Goal: Task Accomplishment & Management: Complete application form

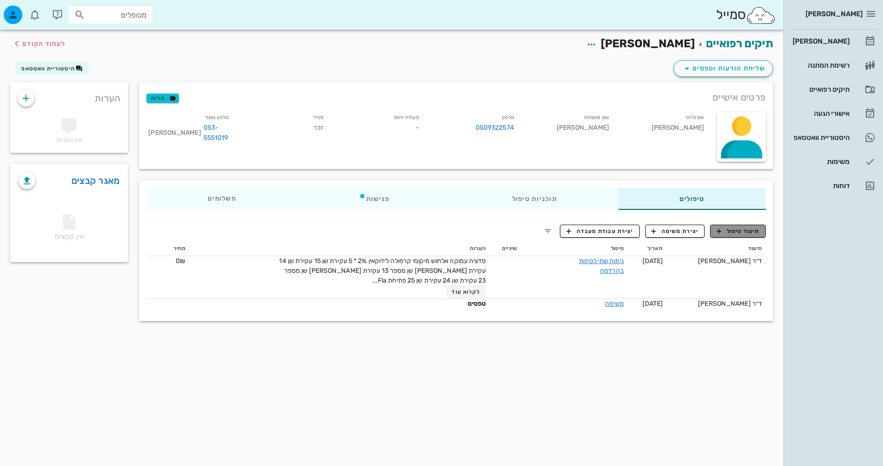
click at [745, 232] on span "תיעוד טיפול" at bounding box center [737, 231] width 43 height 8
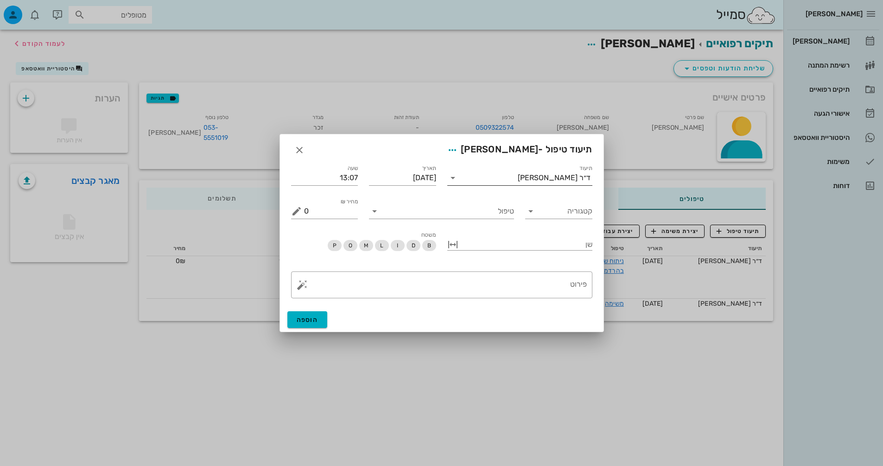
click at [518, 180] on input "תיעוד" at bounding box center [488, 178] width 57 height 15
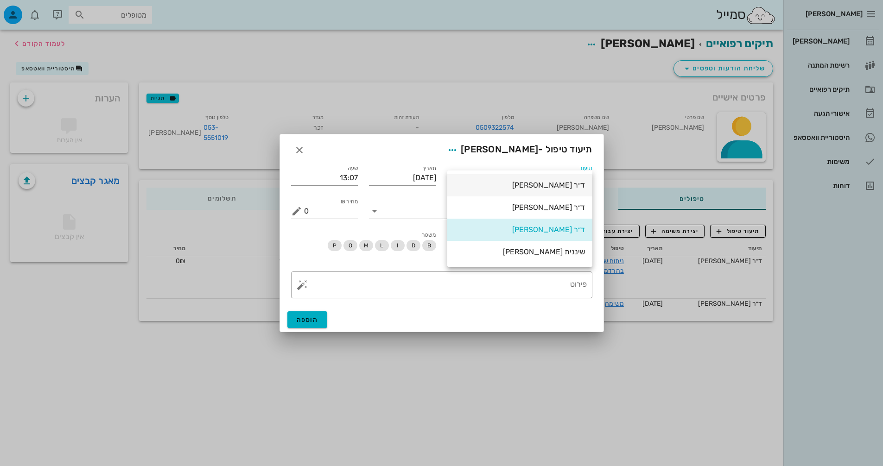
click at [551, 191] on div "ד״ר [PERSON_NAME]" at bounding box center [520, 185] width 130 height 20
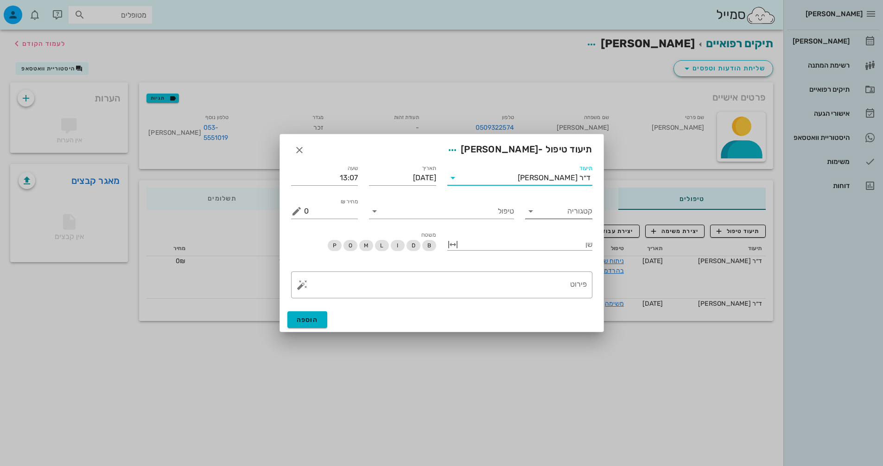
click at [553, 215] on input "קטגוריה" at bounding box center [566, 211] width 52 height 15
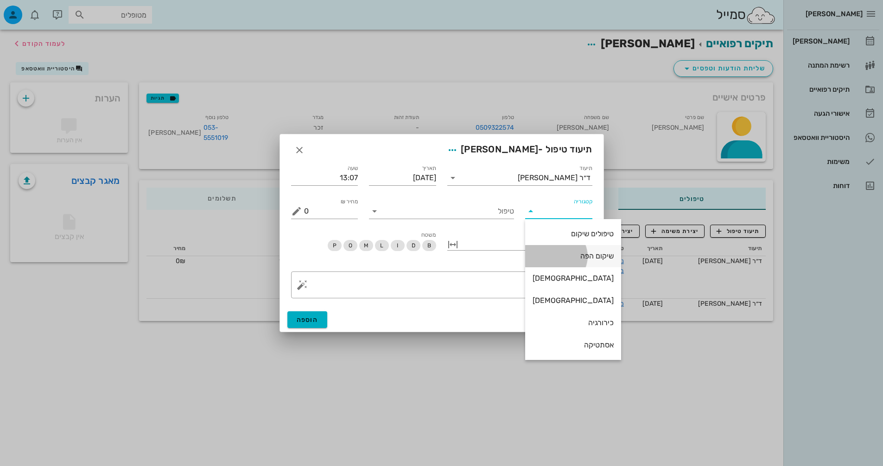
click at [561, 253] on div "שיקום הפה" at bounding box center [572, 256] width 81 height 9
type input "שיקום הפה"
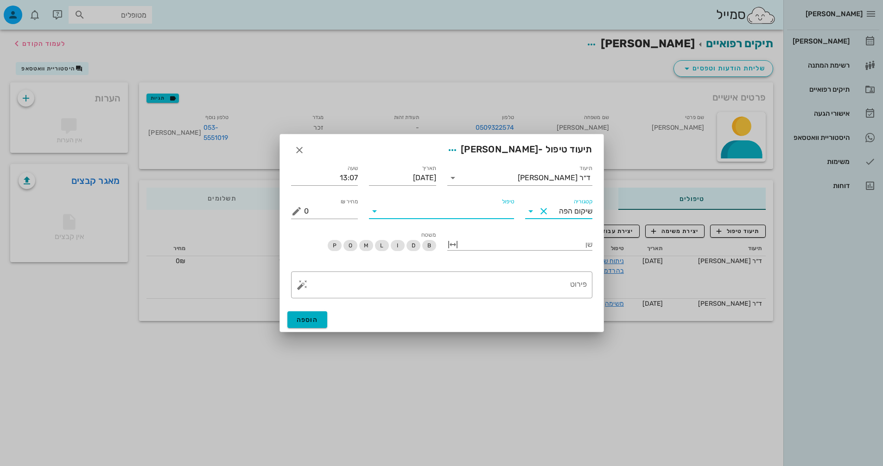
click at [471, 208] on input "טיפול" at bounding box center [448, 211] width 132 height 15
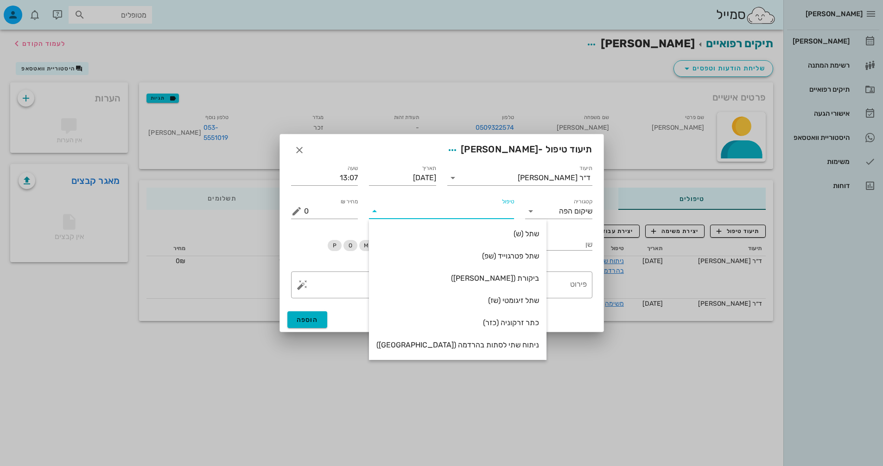
click at [470, 343] on div "ניתוח שתי לסתות בהרדמה ([GEOGRAPHIC_DATA])" at bounding box center [457, 345] width 163 height 9
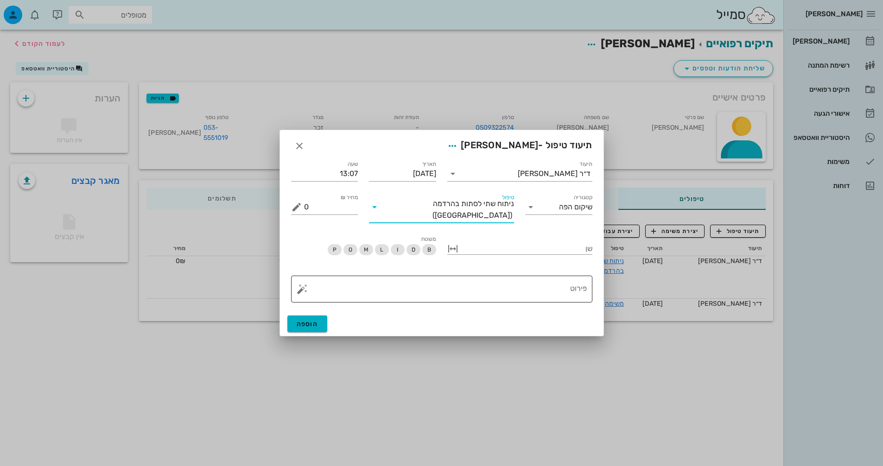
click at [442, 290] on textarea "פירוט" at bounding box center [445, 291] width 283 height 22
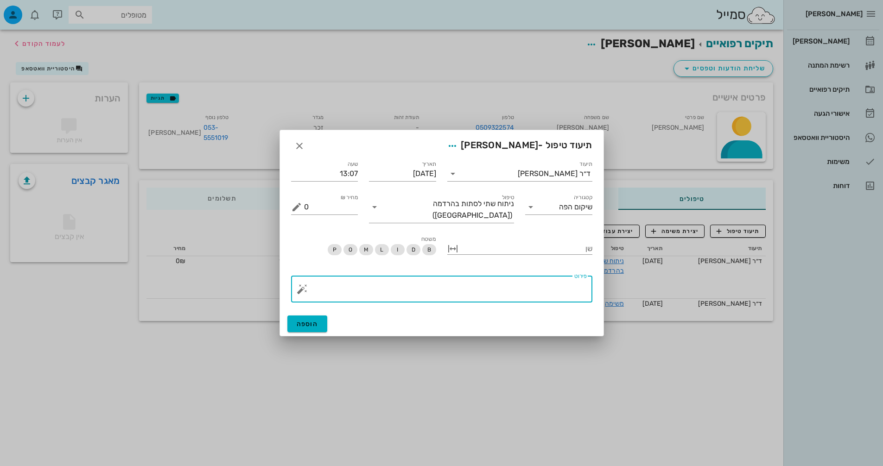
click at [300, 286] on button "button" at bounding box center [302, 289] width 11 height 11
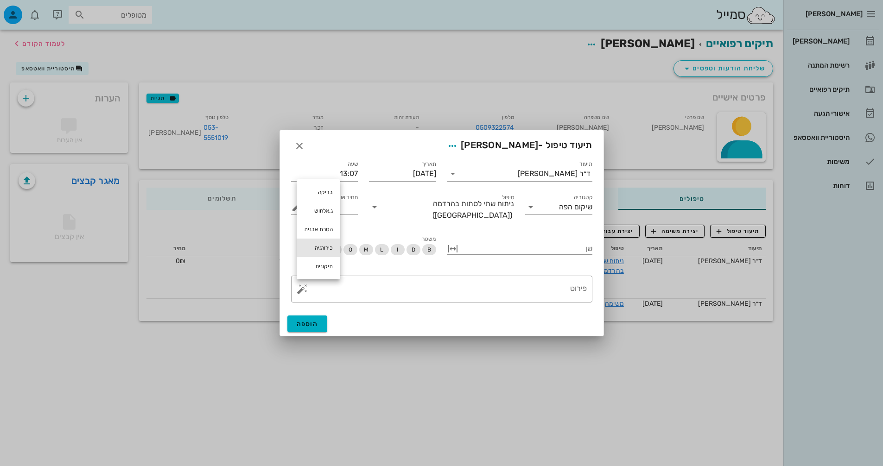
click at [310, 253] on div "כירורגיה" at bounding box center [319, 248] width 44 height 19
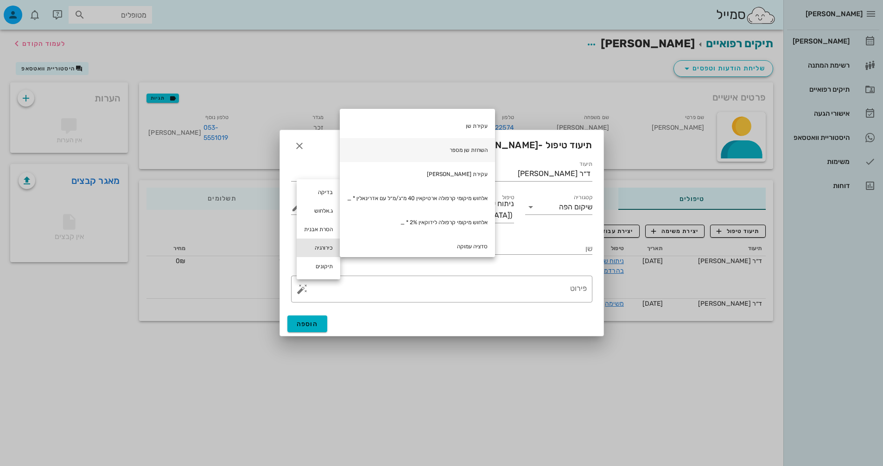
scroll to position [93, 0]
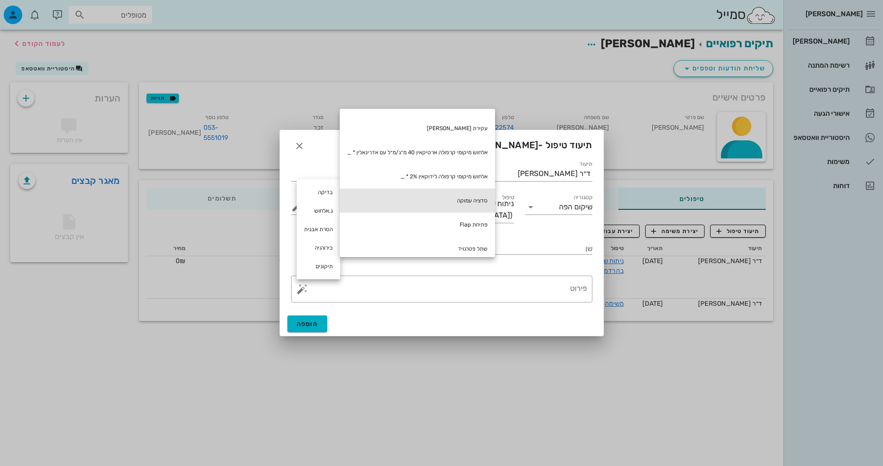
click at [467, 198] on div "סדציה עמוקה" at bounding box center [417, 201] width 155 height 24
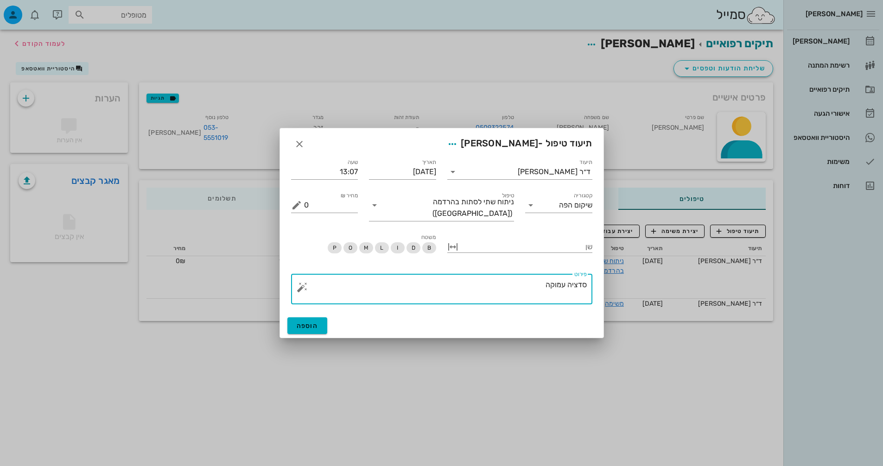
click at [303, 284] on button "button" at bounding box center [302, 287] width 11 height 11
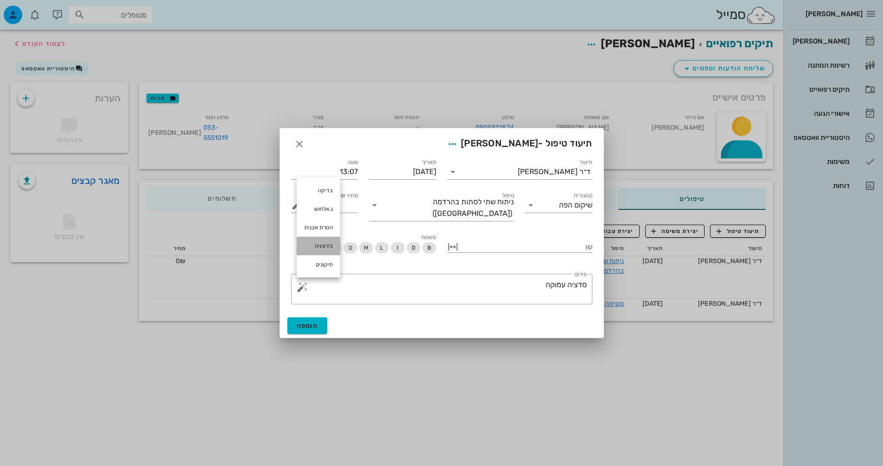
click at [320, 242] on div "כירורגיה" at bounding box center [319, 246] width 44 height 19
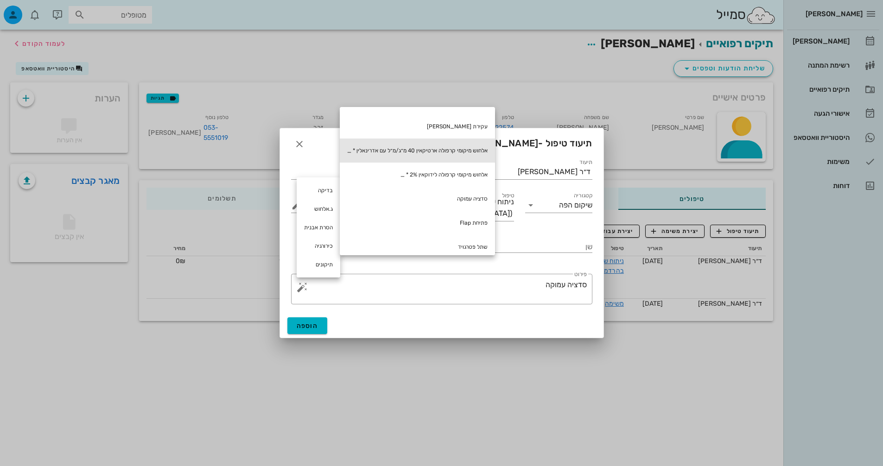
click at [439, 154] on div "אלחוש מיקומי קרפולה ארטיקאין 40 מ״ג/מ״ל עם אדרינאלין * _" at bounding box center [417, 151] width 155 height 24
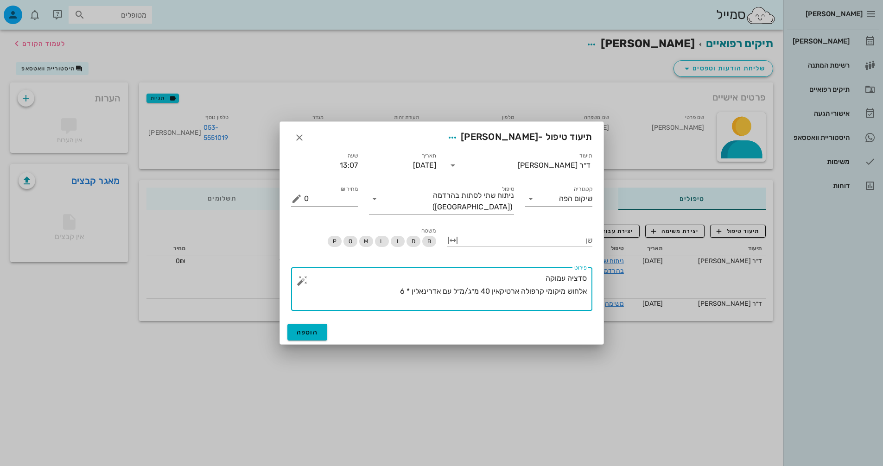
click at [305, 279] on button "button" at bounding box center [302, 280] width 11 height 11
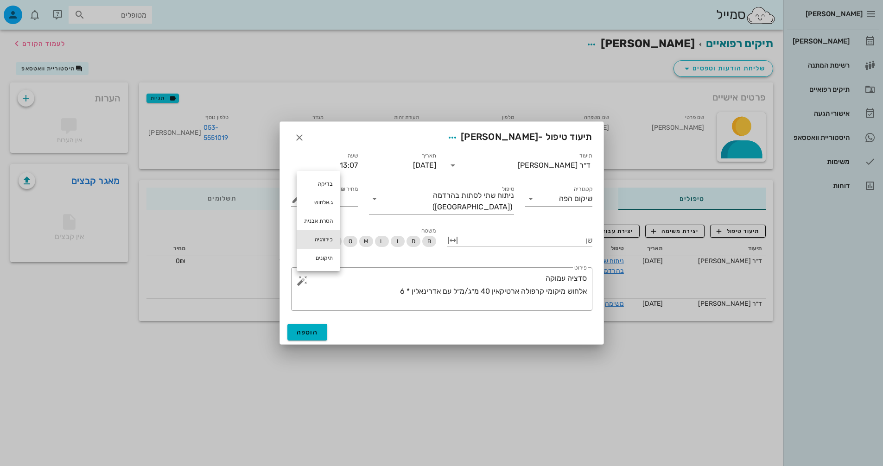
click at [314, 241] on div "כירורגיה" at bounding box center [319, 239] width 44 height 19
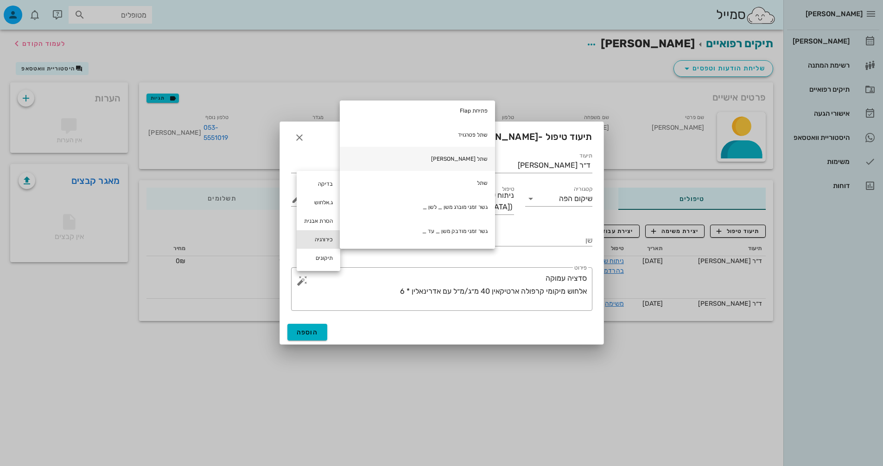
scroll to position [152, 0]
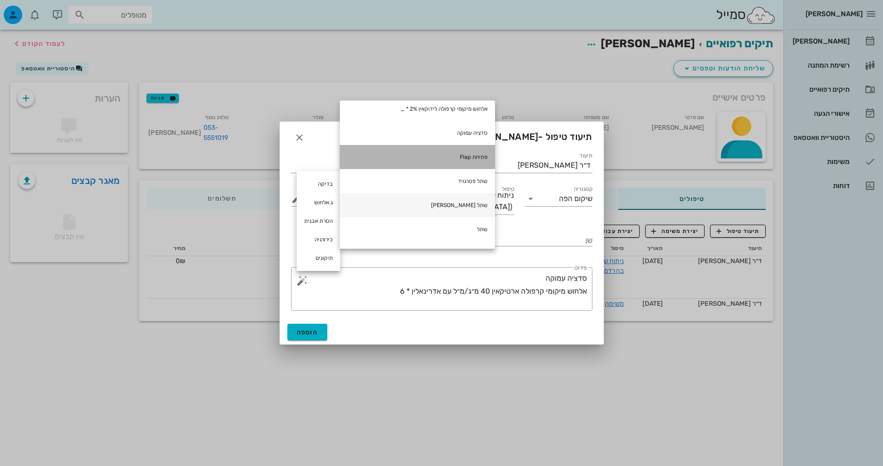
click at [472, 164] on div "פתיחת Flap" at bounding box center [417, 157] width 155 height 24
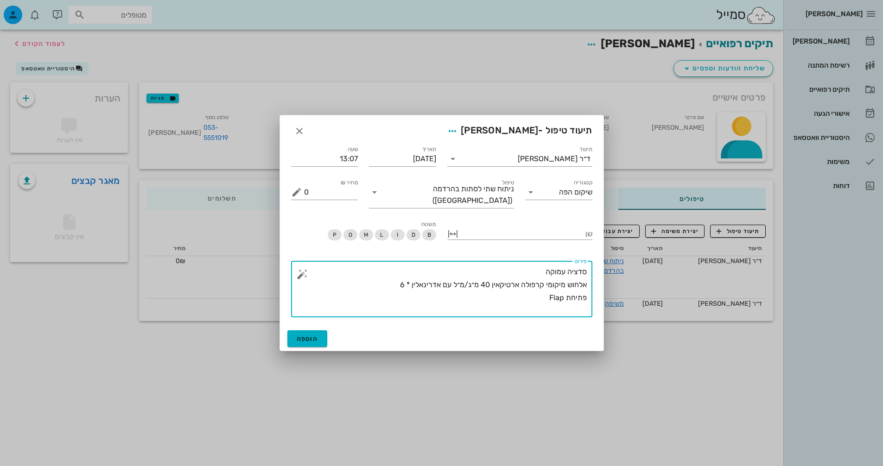
click at [302, 270] on button "button" at bounding box center [302, 274] width 11 height 11
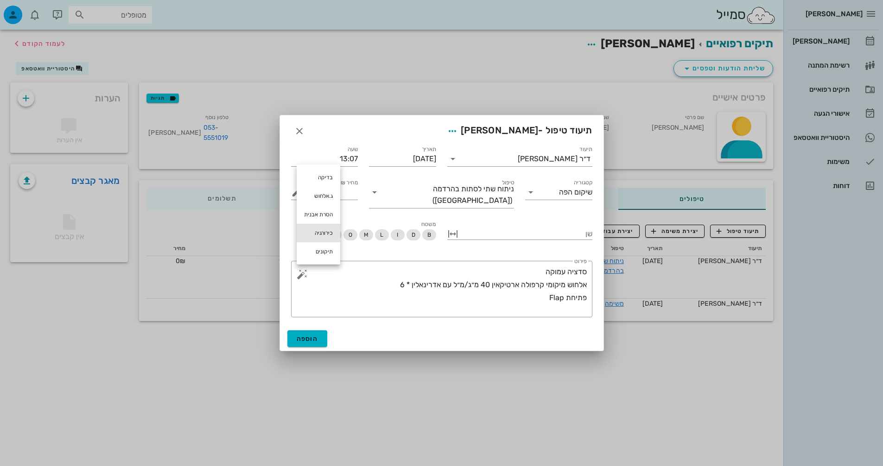
click at [316, 233] on div "כירורגיה" at bounding box center [319, 233] width 44 height 19
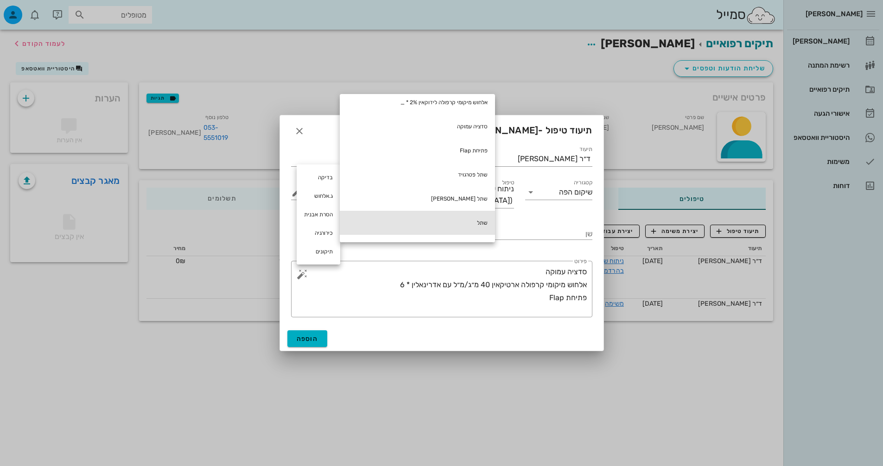
click at [424, 225] on div "שתל" at bounding box center [417, 223] width 155 height 24
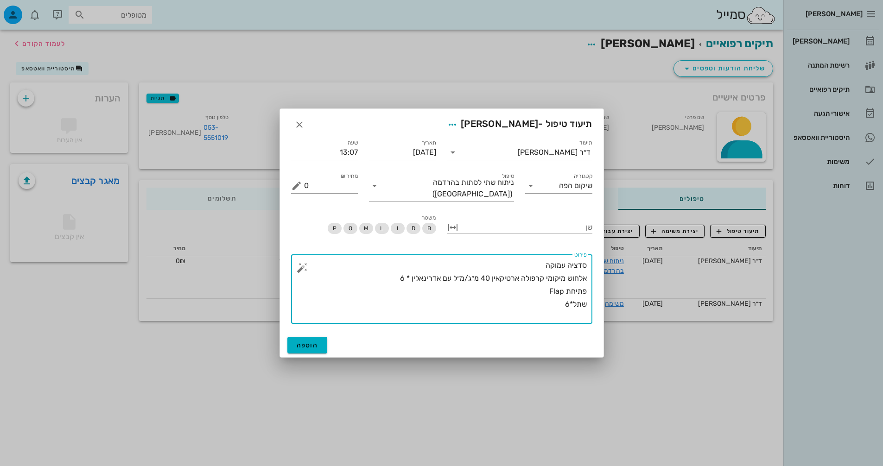
click at [297, 265] on button "button" at bounding box center [302, 267] width 11 height 11
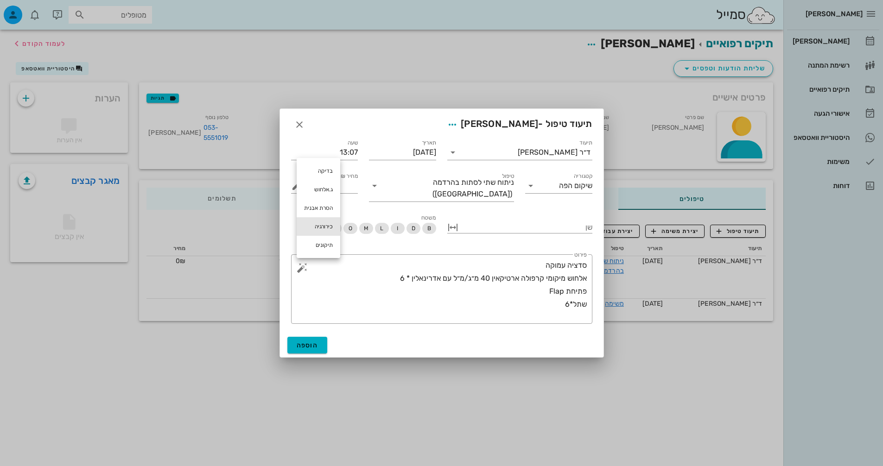
click at [319, 224] on div "כירורגיה" at bounding box center [319, 226] width 44 height 19
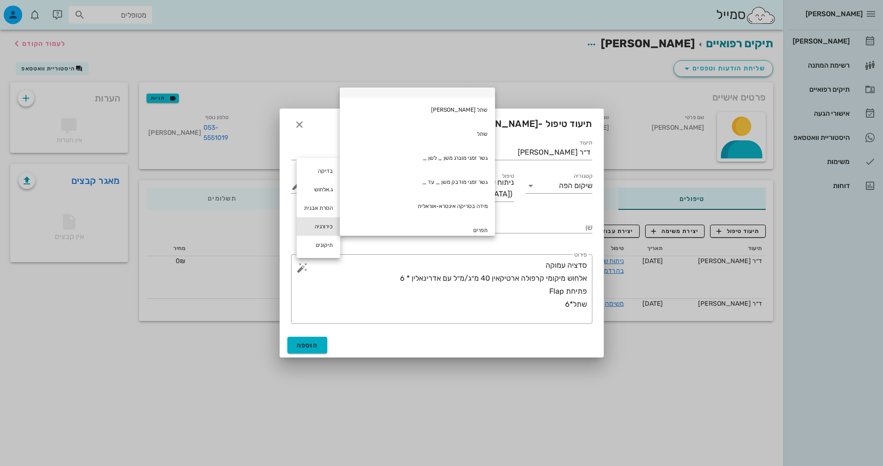
scroll to position [245, 0]
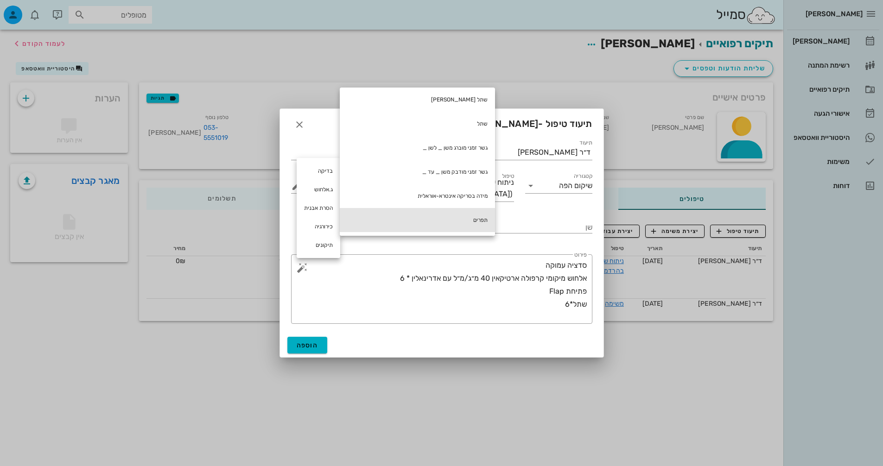
click at [453, 221] on div "תפרים" at bounding box center [417, 220] width 155 height 24
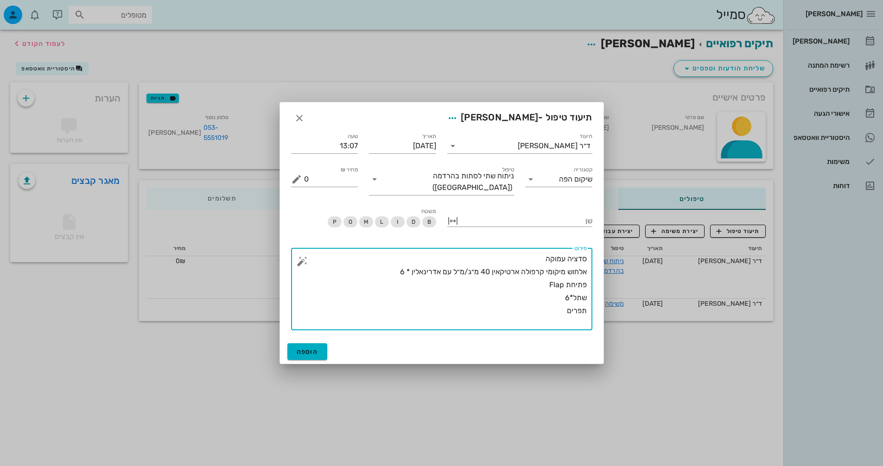
click at [300, 257] on button "button" at bounding box center [302, 261] width 11 height 11
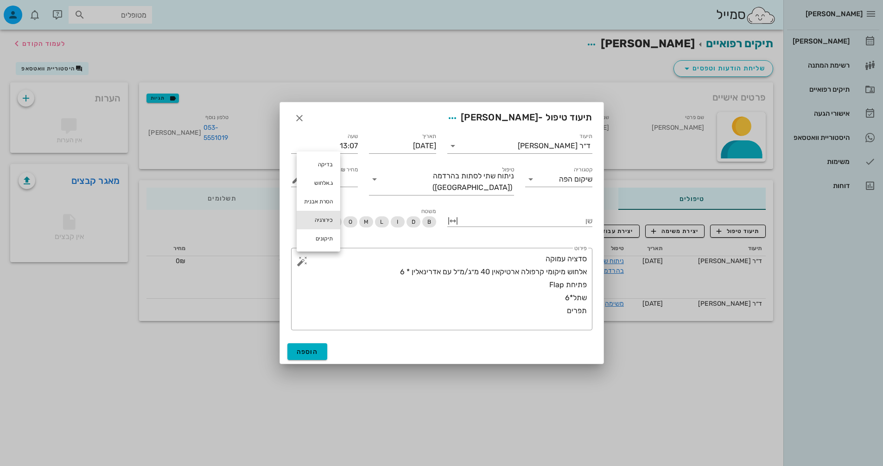
click at [322, 214] on div "כירורגיה" at bounding box center [319, 220] width 44 height 19
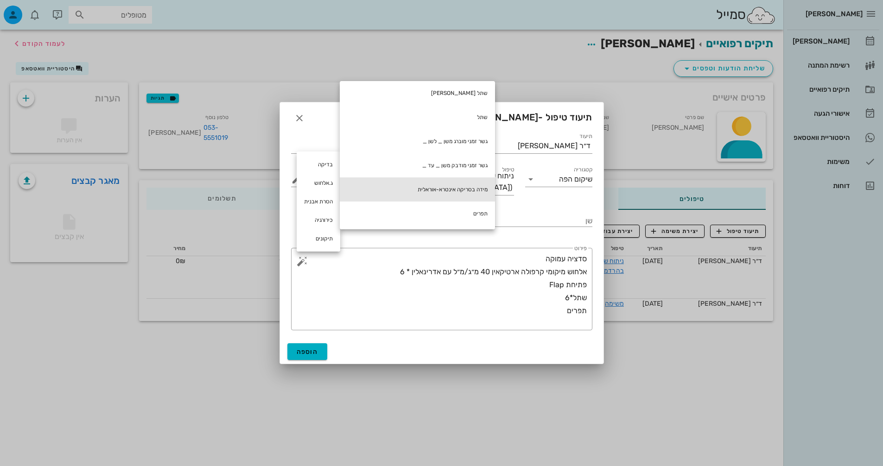
click at [417, 183] on div "מידה בסריקה אינטרא-אוראלית" at bounding box center [417, 189] width 155 height 24
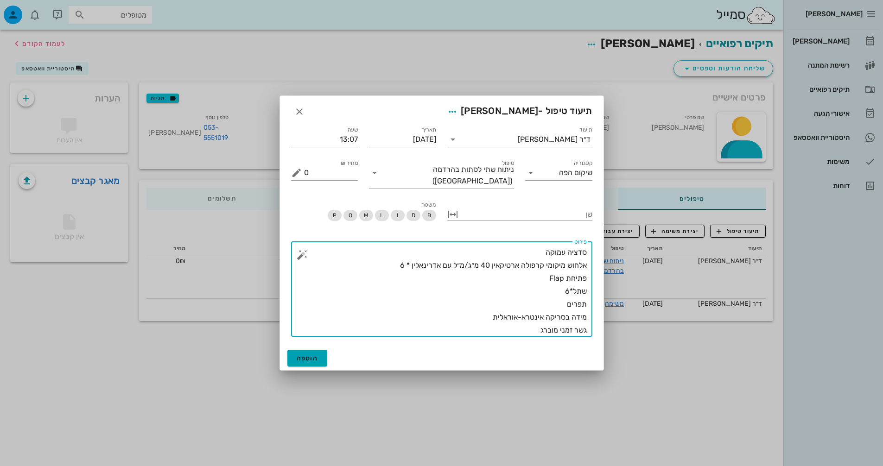
type textarea "סדציה עמוקה אלחוש מיקומי קרפולה ארטיקאין 40 מ״ג/מ״ל עם אדרינאלין * 6 פתיחת Flap…"
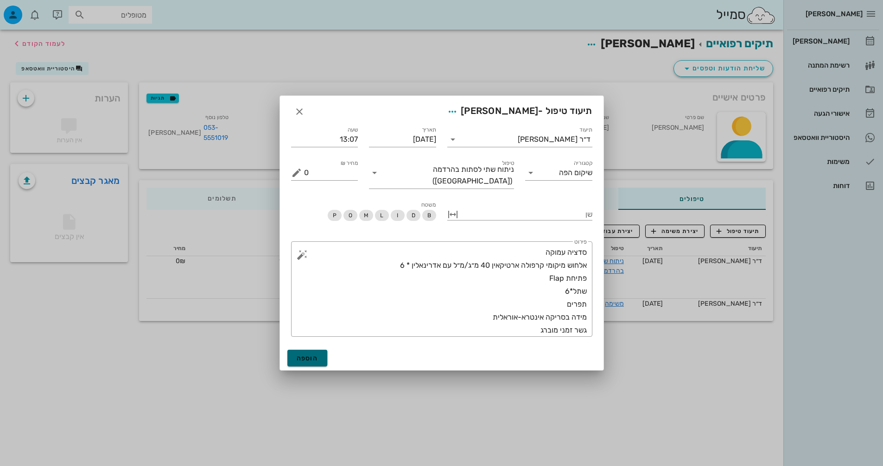
click at [306, 356] on span "הוספה" at bounding box center [308, 358] width 22 height 8
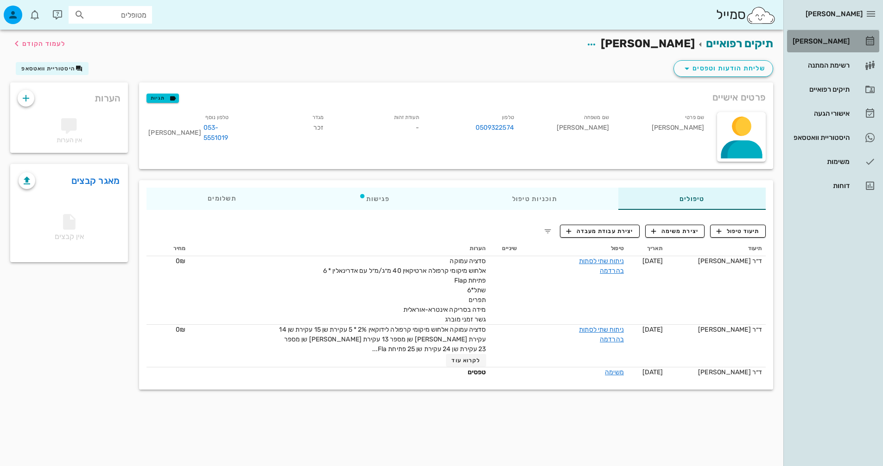
click at [845, 37] on div "[PERSON_NAME]" at bounding box center [819, 41] width 59 height 15
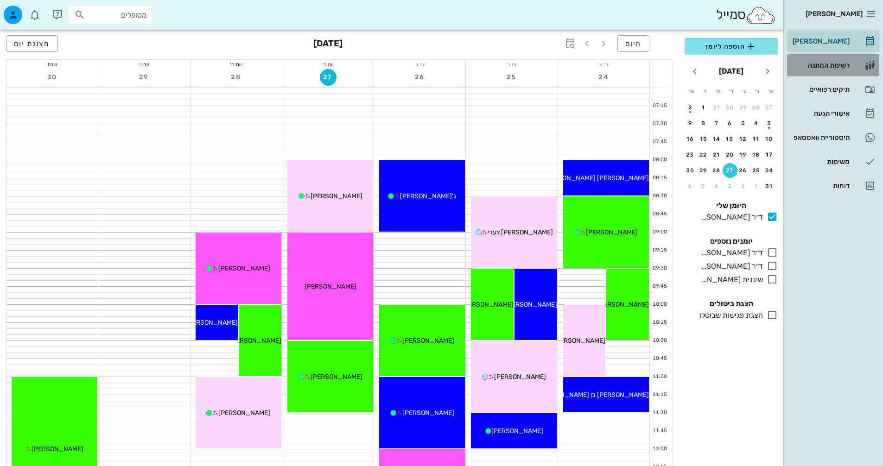
click at [819, 69] on div "רשימת המתנה" at bounding box center [819, 65] width 59 height 15
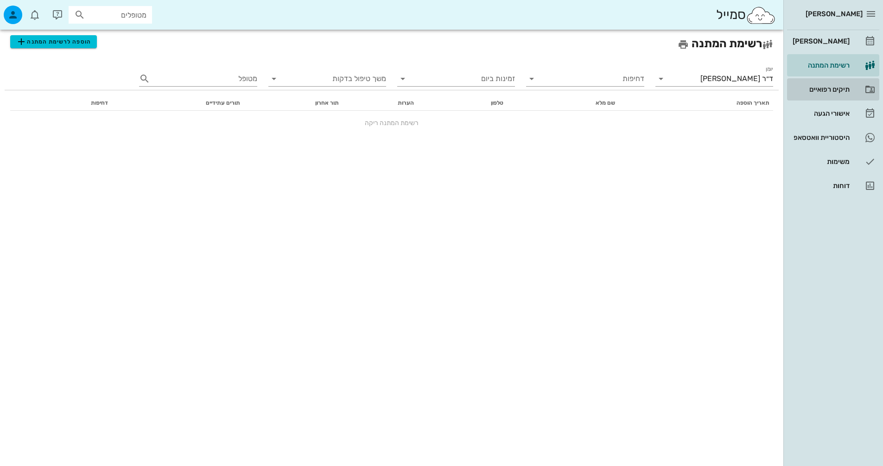
click at [827, 92] on div "תיקים רפואיים" at bounding box center [819, 89] width 59 height 7
